Goal: Task Accomplishment & Management: Complete application form

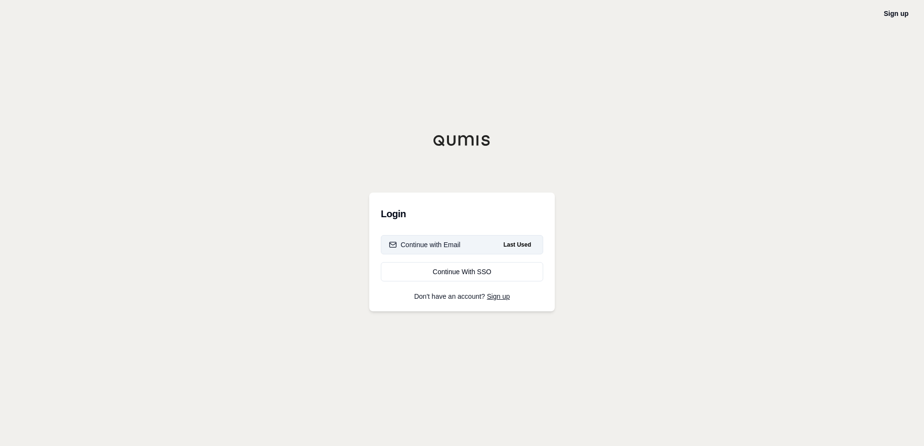
click at [433, 243] on div "Continue with Email" at bounding box center [424, 245] width 71 height 10
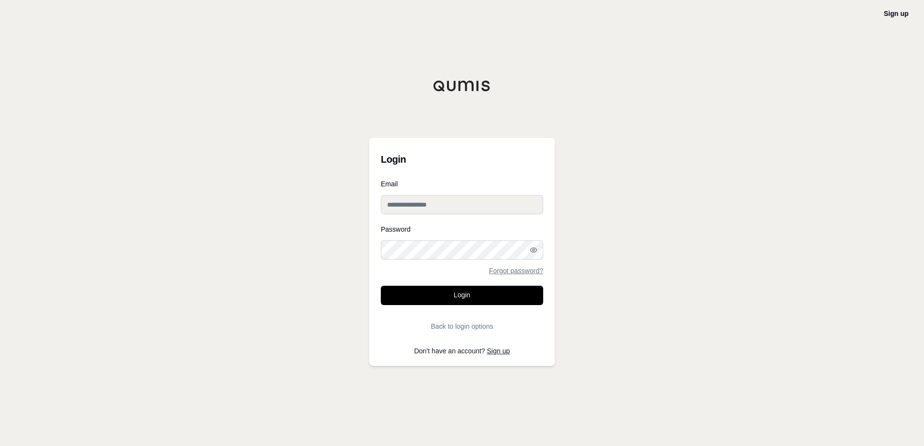
type input "**********"
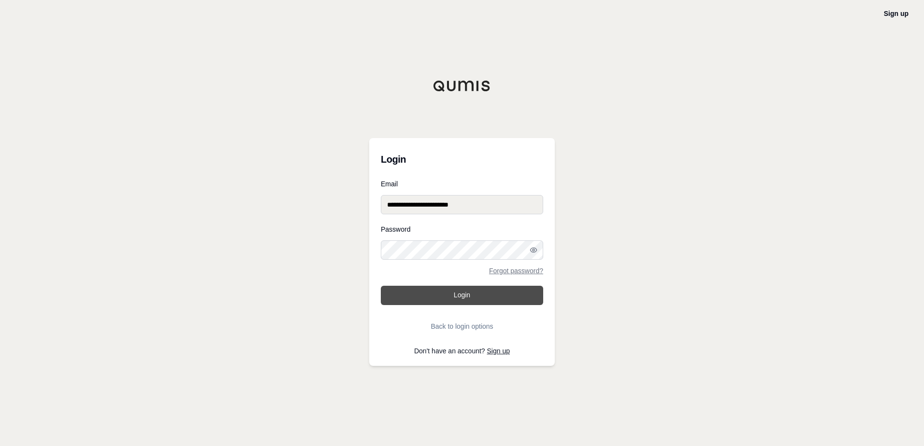
click at [449, 299] on button "Login" at bounding box center [462, 295] width 162 height 19
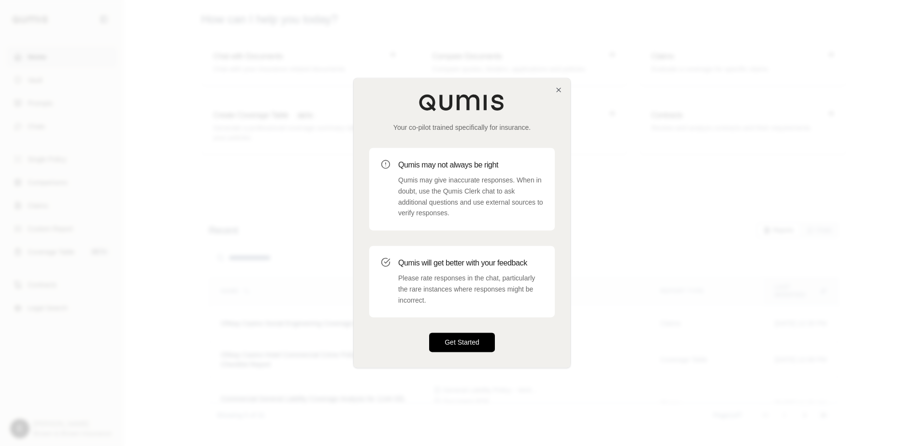
click at [466, 345] on button "Get Started" at bounding box center [462, 342] width 66 height 19
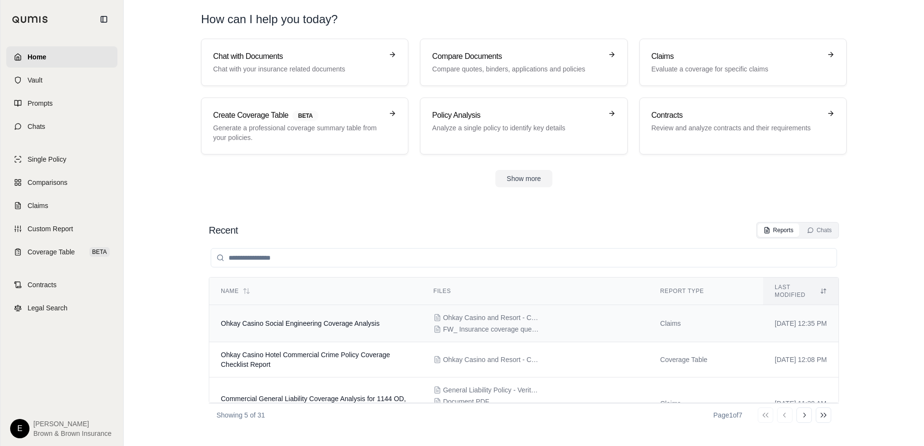
click at [307, 320] on span "Ohkay Casino Social Engineering Coverage Analysis" at bounding box center [300, 324] width 158 height 8
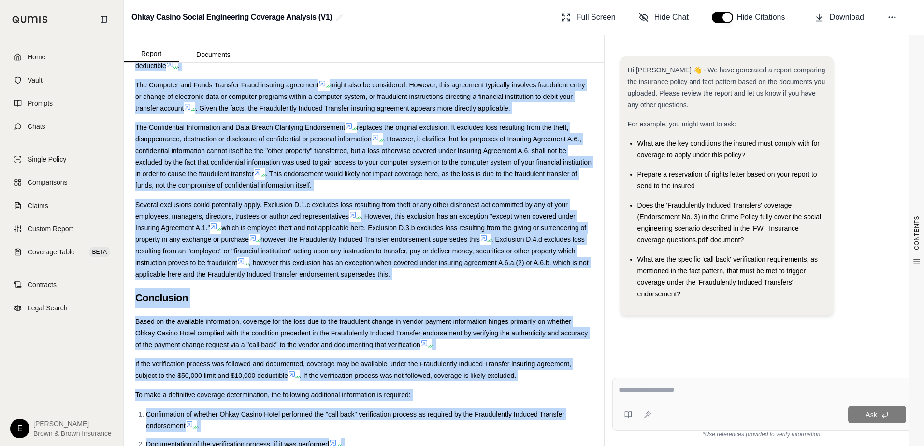
scroll to position [1143, 0]
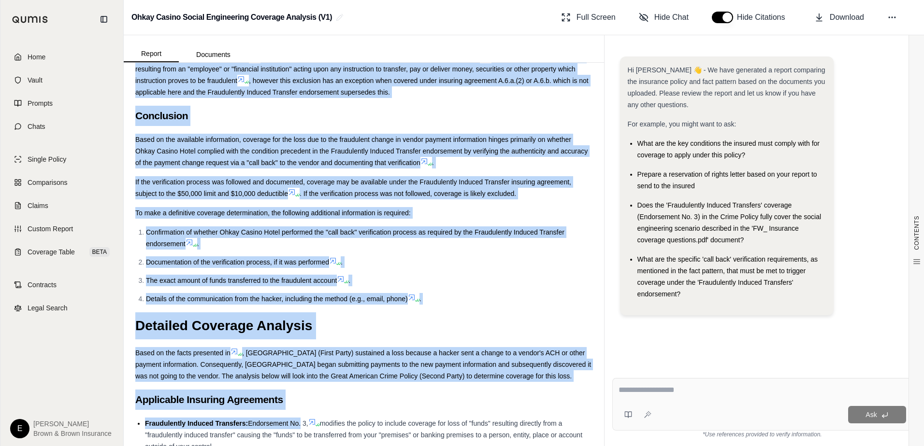
drag, startPoint x: 135, startPoint y: 101, endPoint x: 301, endPoint y: 403, distance: 344.4
drag, startPoint x: 301, startPoint y: 403, endPoint x: 399, endPoint y: 383, distance: 99.7
click at [399, 390] on h2 "Applicable Insuring Agreements" at bounding box center [363, 400] width 457 height 20
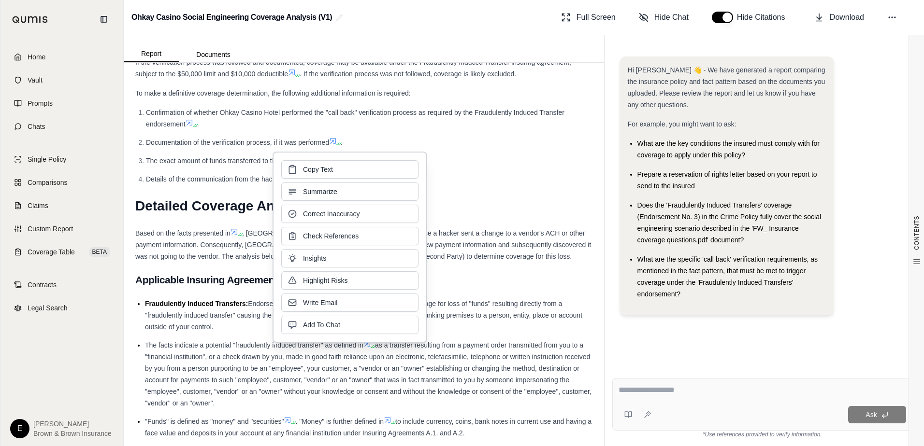
scroll to position [1288, 0]
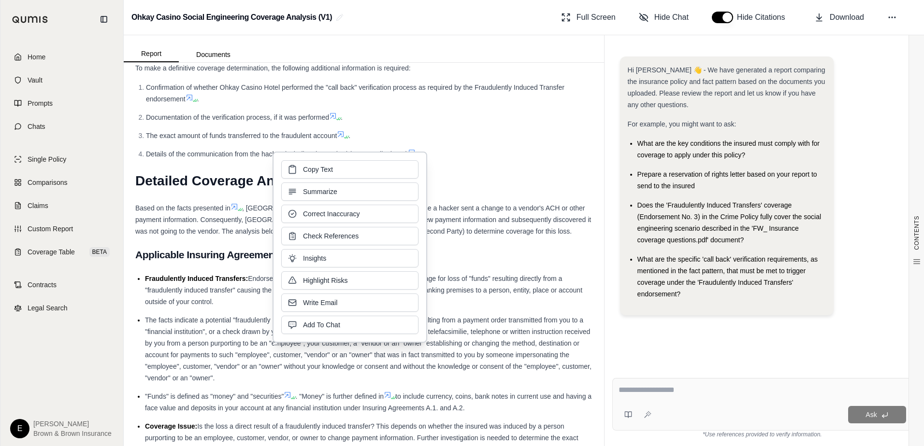
click at [149, 245] on h2 "Applicable Insuring Agreements" at bounding box center [363, 255] width 457 height 20
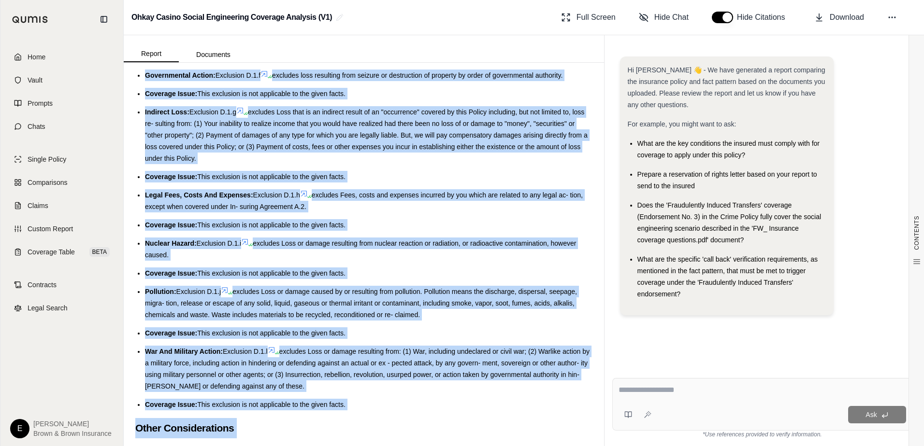
scroll to position [2436, 0]
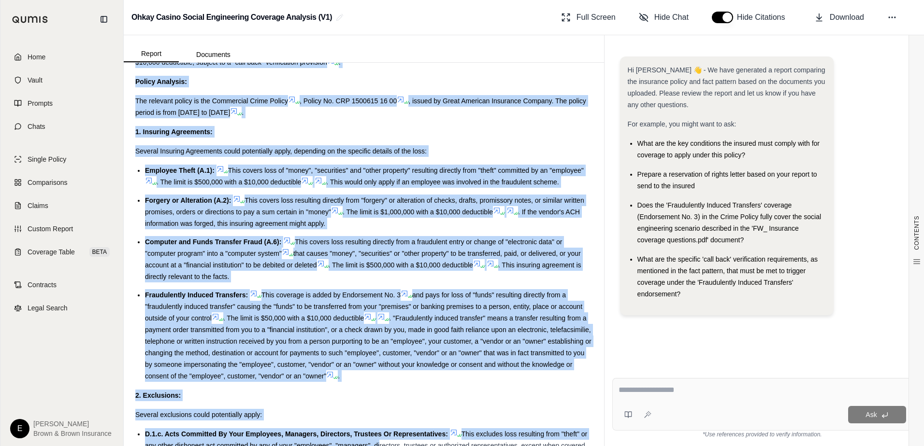
drag, startPoint x: 134, startPoint y: 241, endPoint x: 385, endPoint y: 439, distance: 319.9
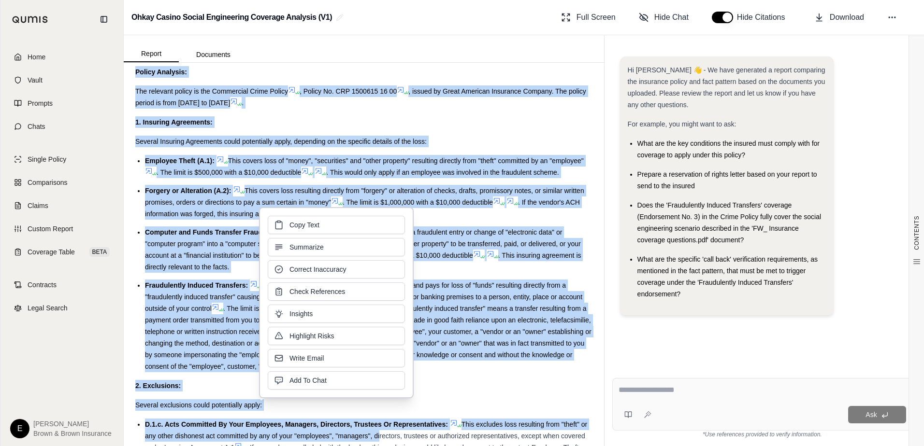
click at [456, 116] on div "1. Insuring Agreements:" at bounding box center [363, 122] width 457 height 12
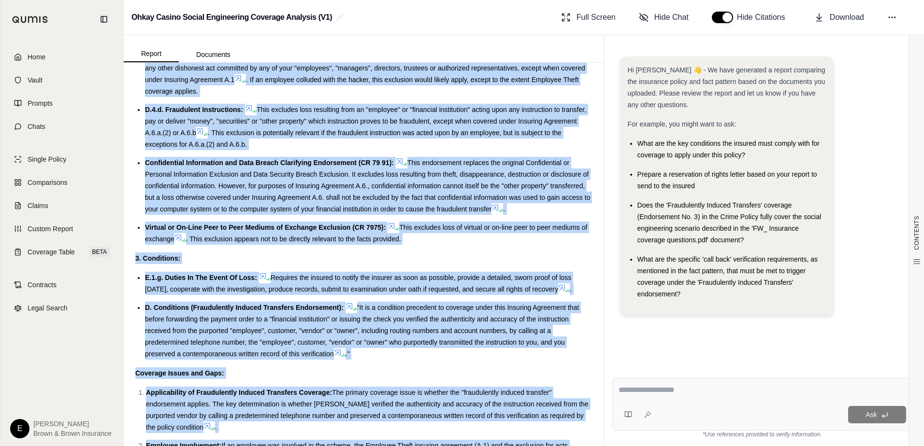
scroll to position [3690, 0]
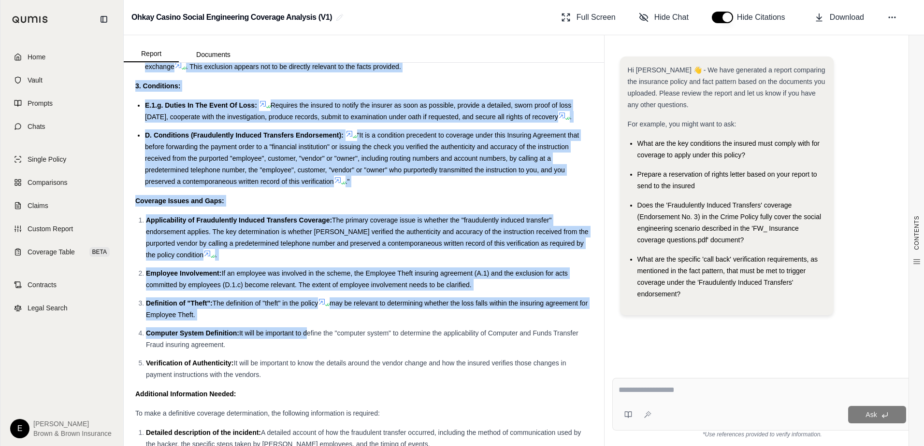
drag, startPoint x: 135, startPoint y: 109, endPoint x: 317, endPoint y: 389, distance: 333.8
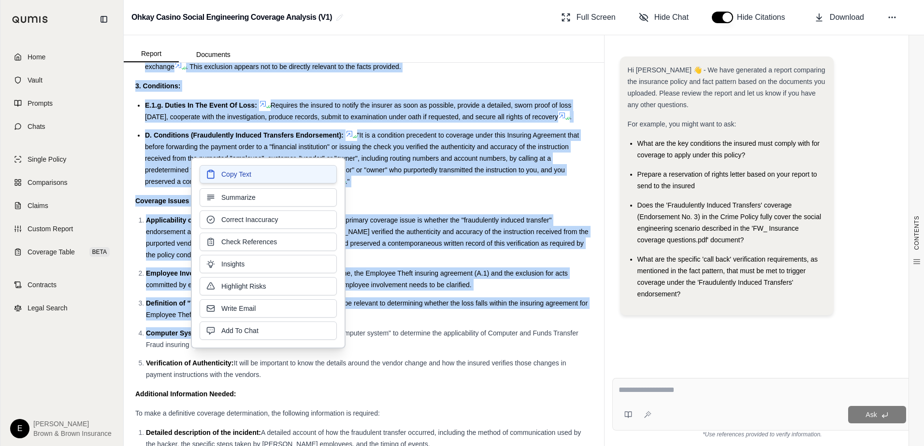
click at [248, 170] on span "Copy Text" at bounding box center [236, 175] width 30 height 10
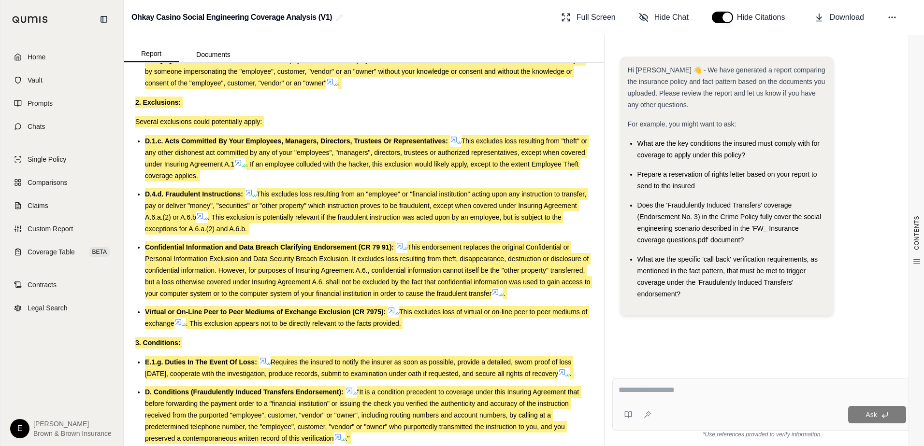
scroll to position [3400, 0]
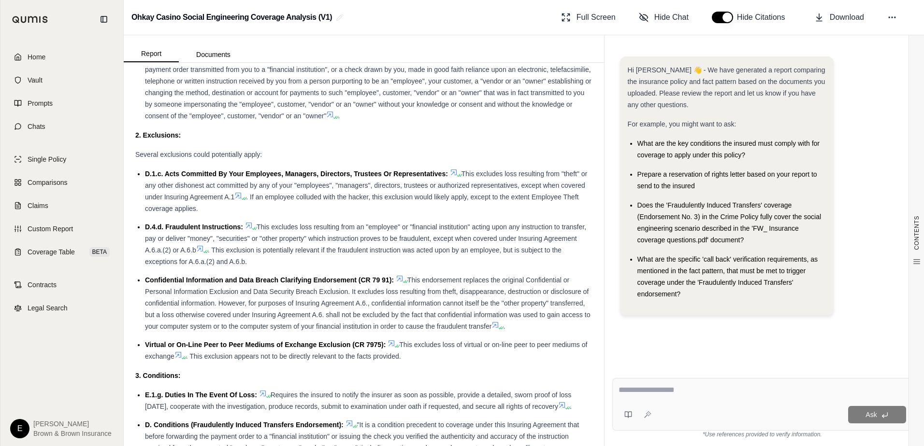
click at [638, 386] on textarea at bounding box center [761, 391] width 287 height 12
type textarea "**********"
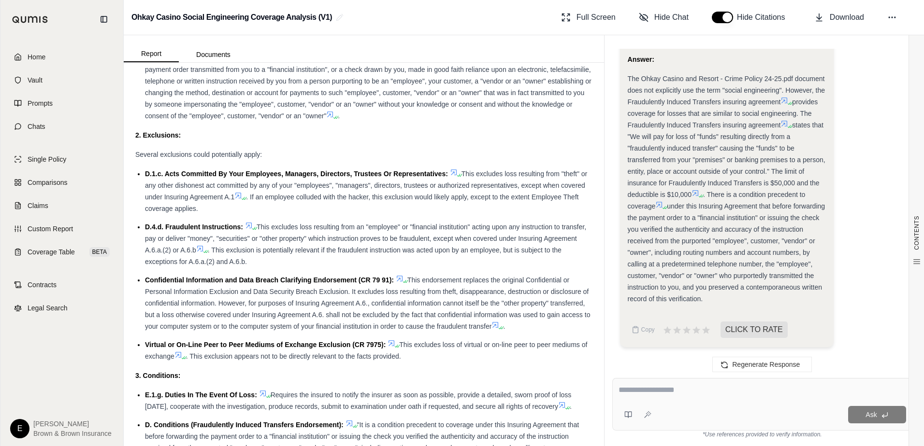
drag, startPoint x: 627, startPoint y: 77, endPoint x: 788, endPoint y: 305, distance: 279.2
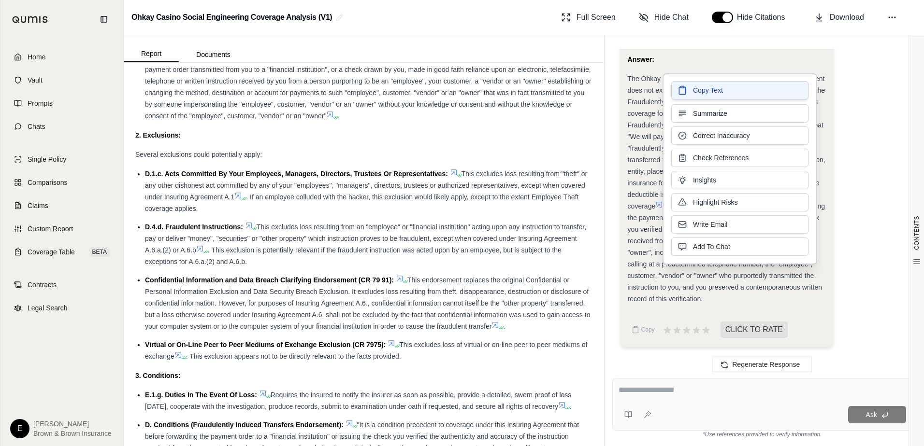
click at [704, 84] on button "Copy Text" at bounding box center [739, 90] width 137 height 18
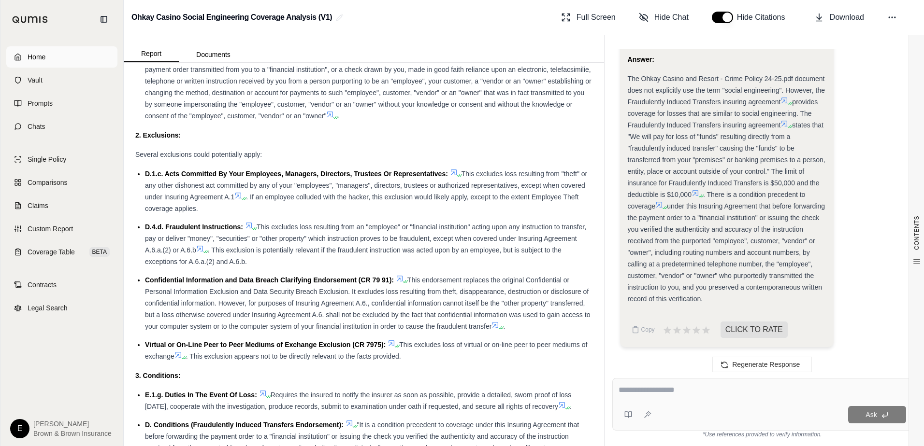
click at [62, 56] on link "Home" at bounding box center [61, 56] width 111 height 21
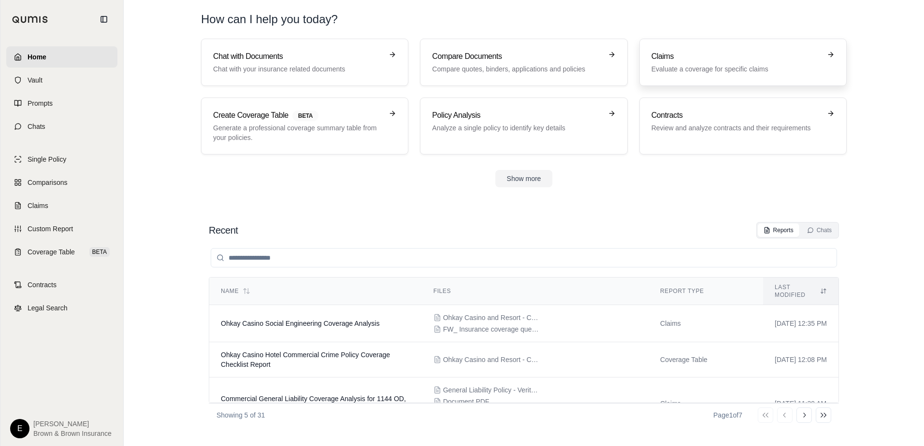
click at [697, 57] on h3 "Claims" at bounding box center [736, 57] width 170 height 12
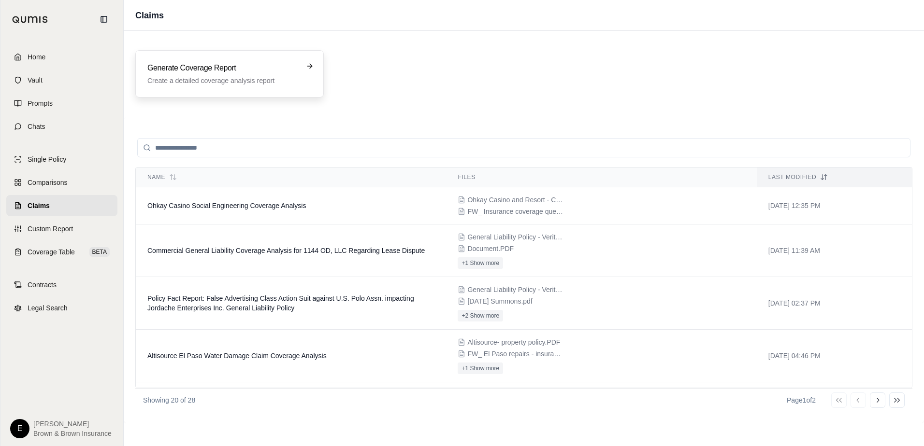
click at [199, 77] on p "Create a detailed coverage analysis report" at bounding box center [222, 81] width 151 height 10
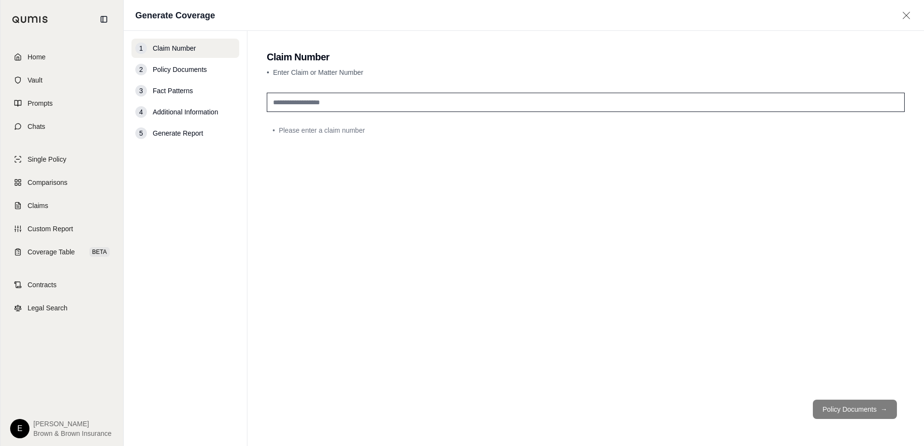
click at [311, 106] on input "text" at bounding box center [586, 102] width 638 height 19
type input "****"
click at [189, 71] on span "Policy Documents" at bounding box center [180, 70] width 54 height 10
click at [857, 405] on button "Policy Documents →" at bounding box center [855, 409] width 84 height 19
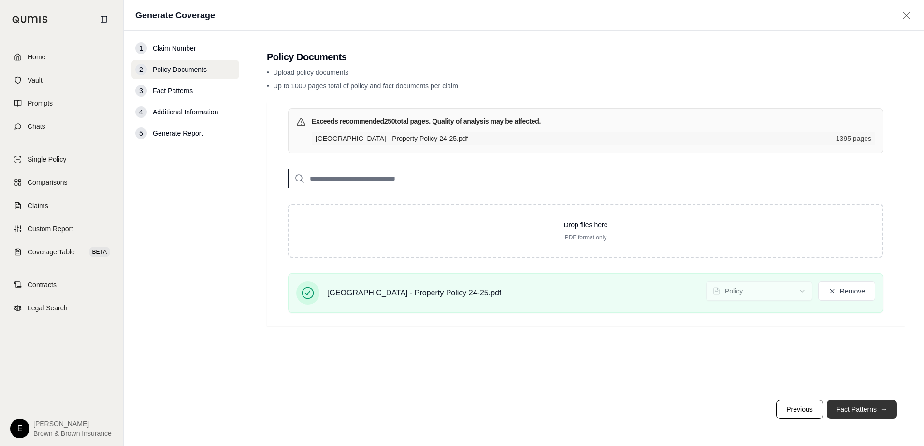
click at [858, 408] on button "Fact Patterns →" at bounding box center [862, 409] width 70 height 19
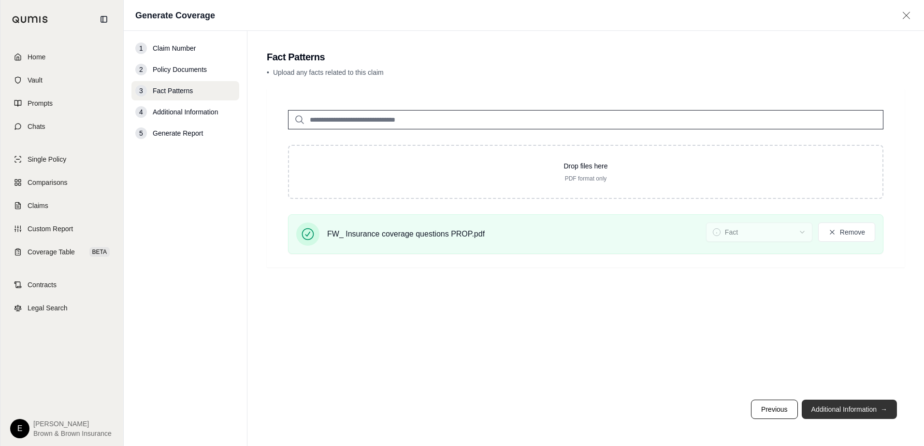
click at [858, 410] on button "Additional Information →" at bounding box center [848, 409] width 95 height 19
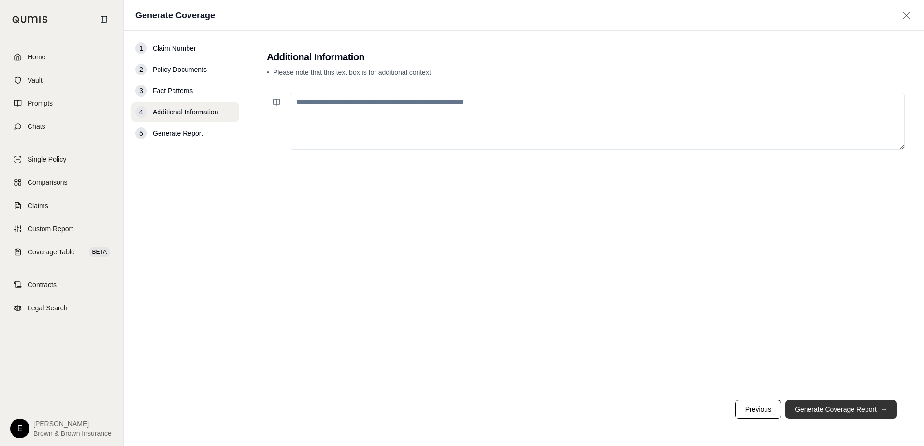
click at [858, 410] on button "Generate Coverage Report →" at bounding box center [841, 409] width 112 height 19
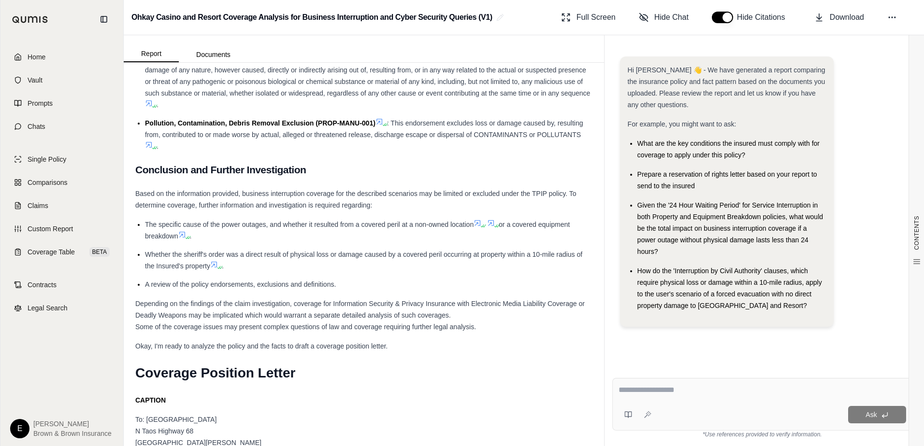
scroll to position [2372, 0]
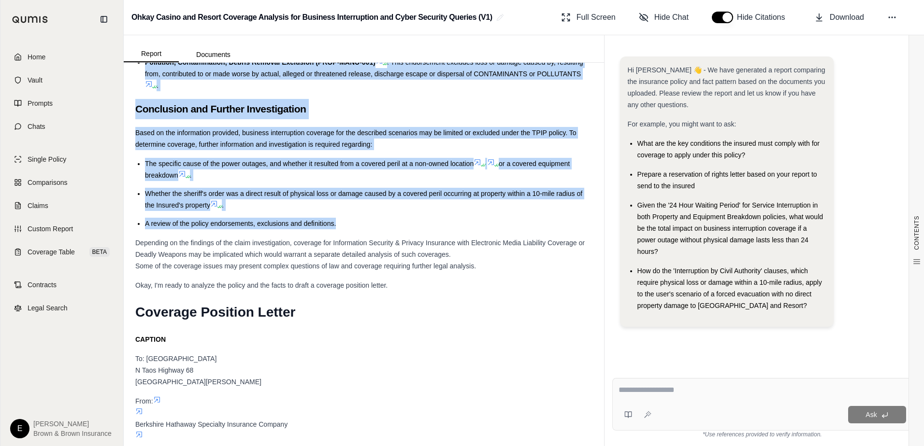
drag, startPoint x: 137, startPoint y: 220, endPoint x: 346, endPoint y: 263, distance: 213.5
drag, startPoint x: 346, startPoint y: 263, endPoint x: 285, endPoint y: 147, distance: 131.8
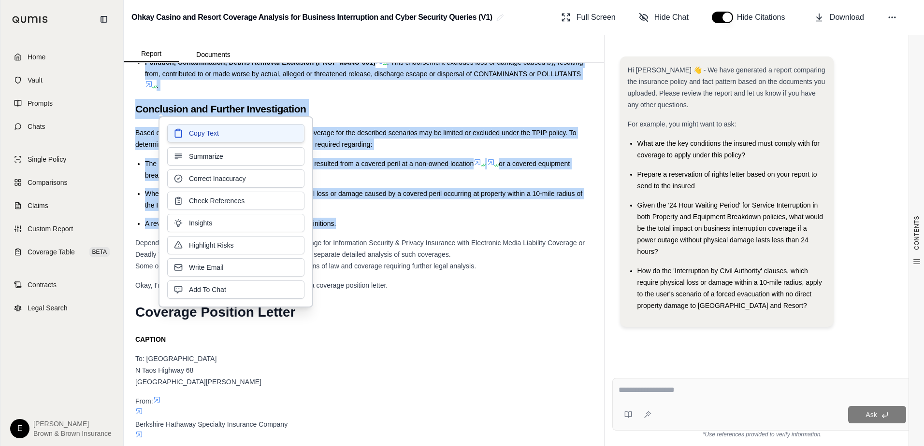
drag, startPoint x: 285, startPoint y: 147, endPoint x: 199, endPoint y: 132, distance: 87.2
click at [199, 132] on span "Copy Text" at bounding box center [204, 133] width 30 height 10
